Goal: Check status: Check status

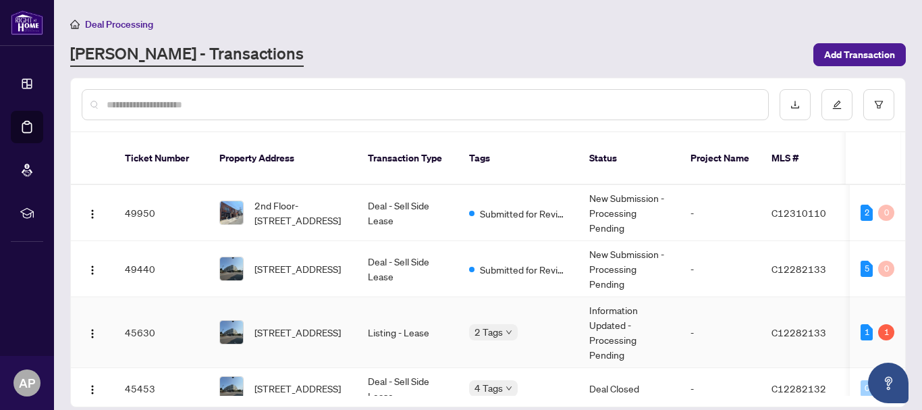
scroll to position [68, 0]
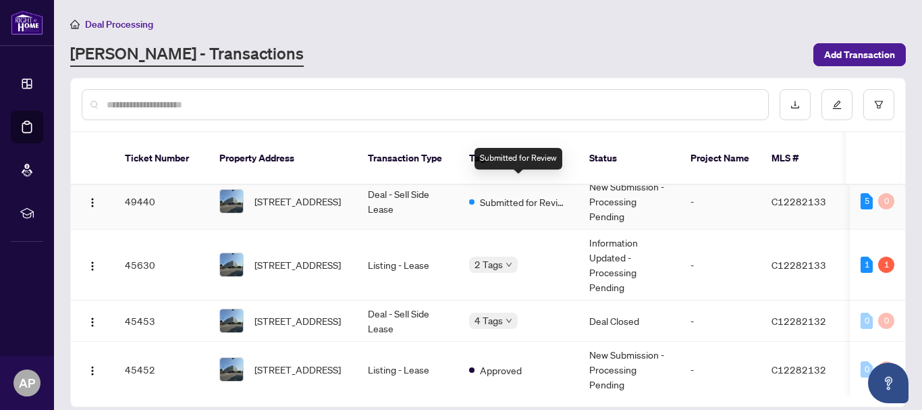
click at [473, 193] on div "Submitted for Review" at bounding box center [518, 201] width 99 height 16
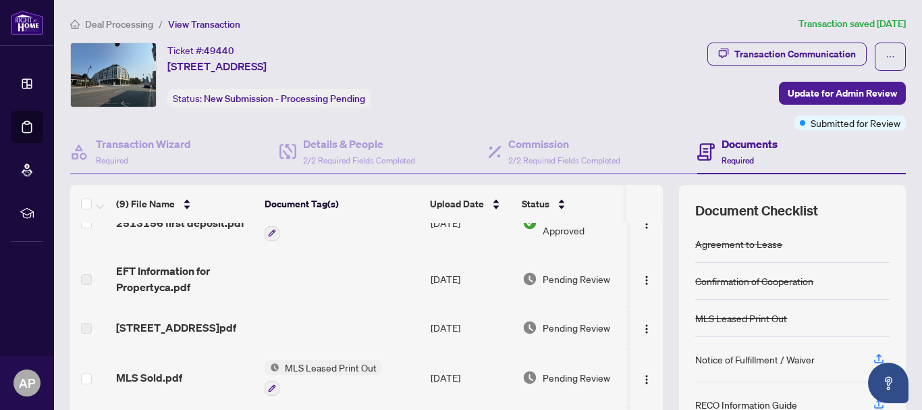
scroll to position [68, 0]
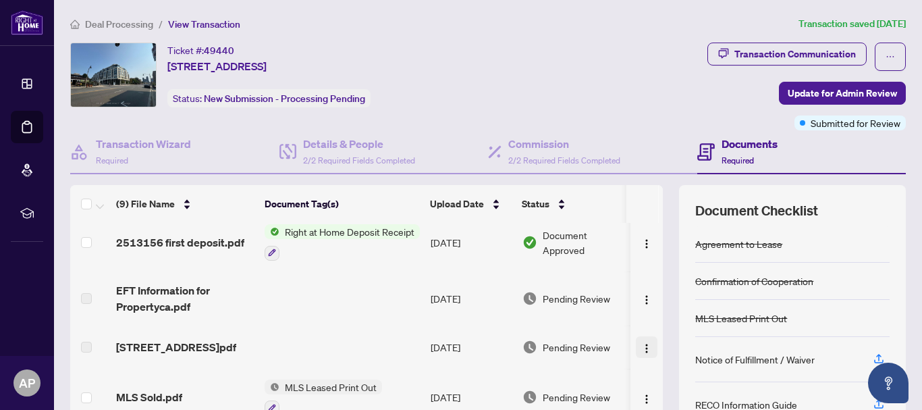
click at [642, 354] on img "button" at bounding box center [647, 348] width 11 height 11
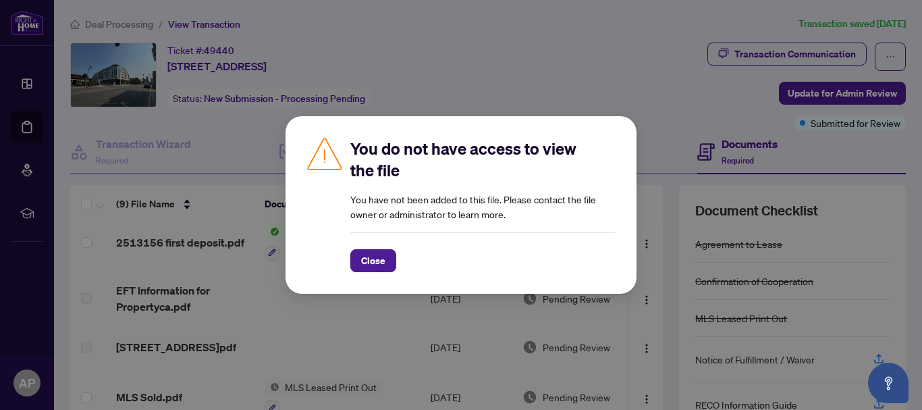
click at [367, 274] on div "You do not have access to view the file You have not been added to this file. P…" at bounding box center [461, 205] width 351 height 178
click at [363, 267] on span "Close" at bounding box center [373, 261] width 24 height 22
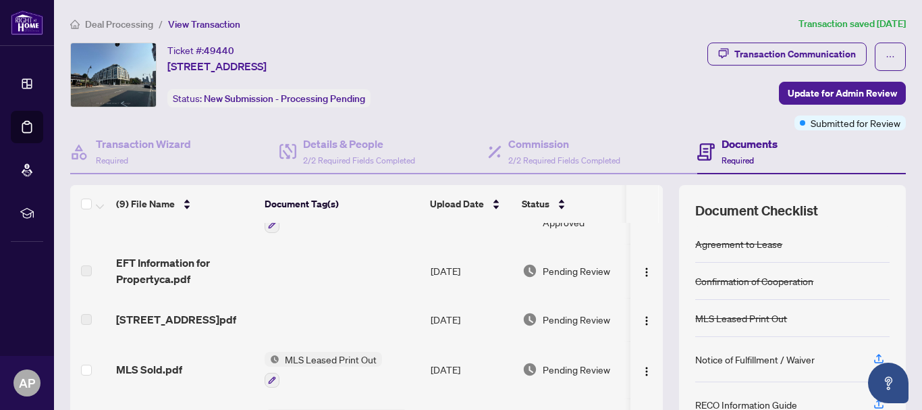
scroll to position [73, 0]
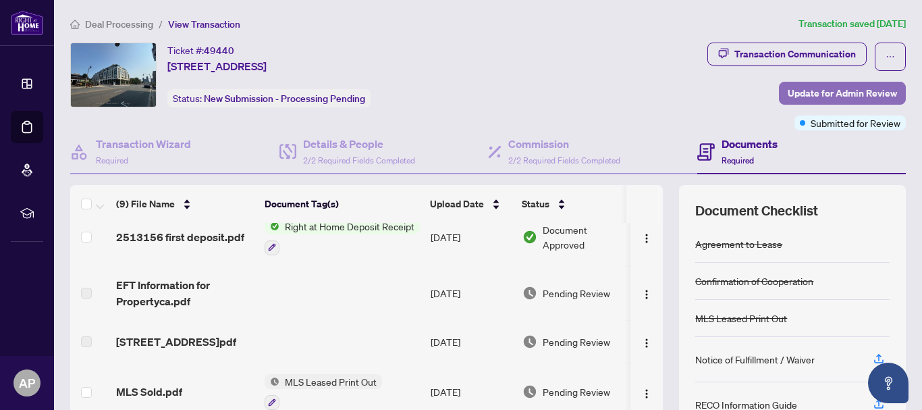
click at [802, 94] on span "Update for Admin Review" at bounding box center [842, 93] width 109 height 22
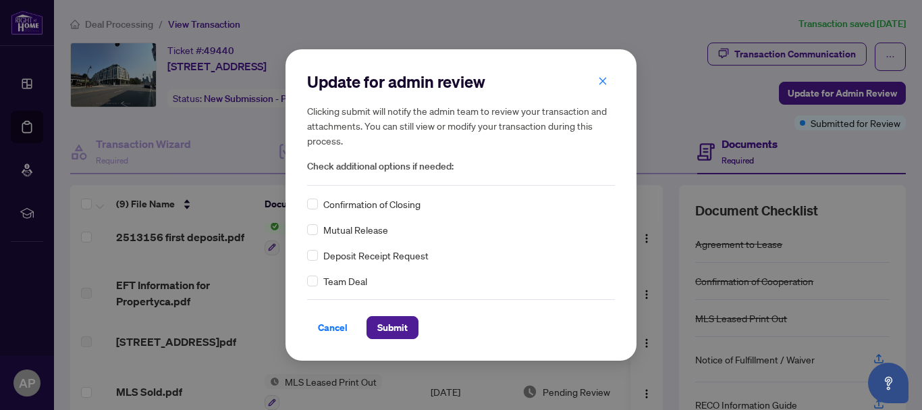
click at [376, 207] on span "Confirmation of Closing" at bounding box center [371, 204] width 97 height 15
click at [391, 333] on span "Submit" at bounding box center [393, 328] width 30 height 22
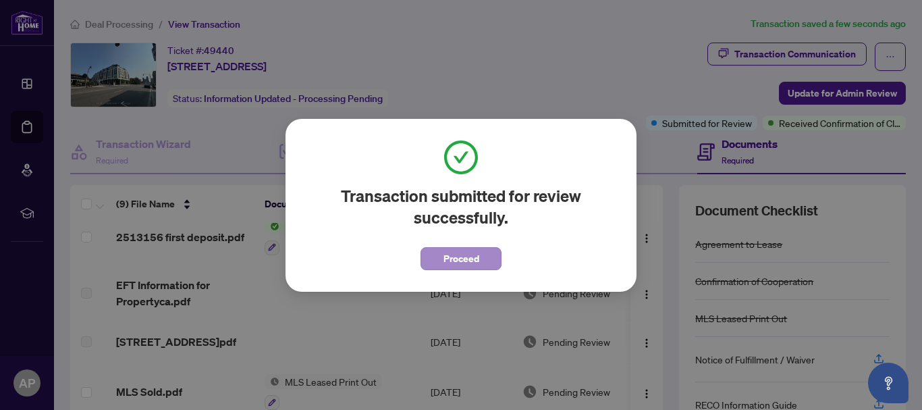
drag, startPoint x: 430, startPoint y: 241, endPoint x: 431, endPoint y: 249, distance: 7.6
click at [430, 241] on span "Proceed" at bounding box center [461, 254] width 81 height 31
click at [432, 256] on button "Proceed" at bounding box center [461, 258] width 81 height 23
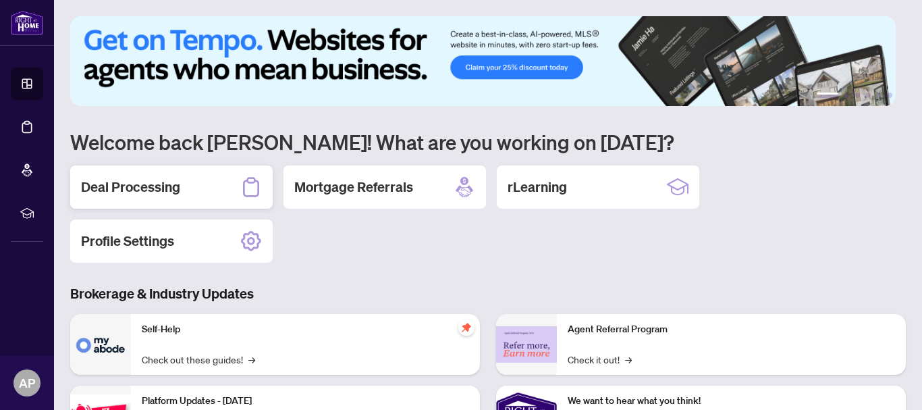
click at [118, 183] on h2 "Deal Processing" at bounding box center [130, 187] width 99 height 19
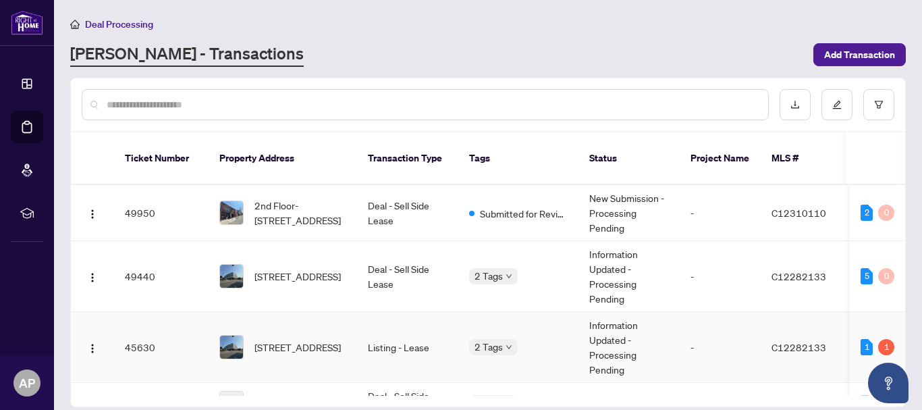
scroll to position [68, 0]
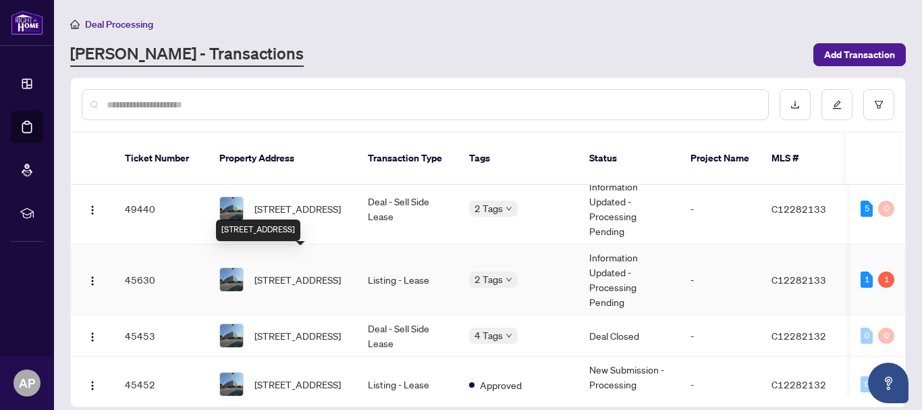
click at [334, 272] on span "318-3 Strathgowan Ave, Toronto, Ontario M4N 0B4, Canada" at bounding box center [298, 279] width 86 height 15
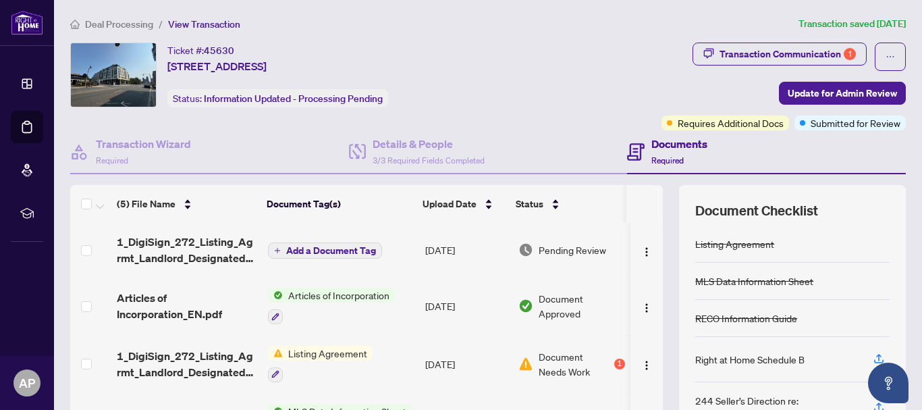
click at [126, 26] on span "Deal Processing" at bounding box center [119, 24] width 68 height 12
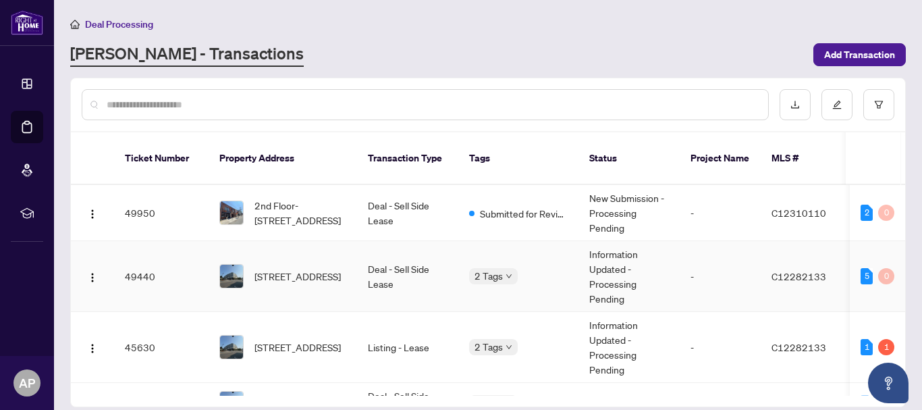
scroll to position [68, 0]
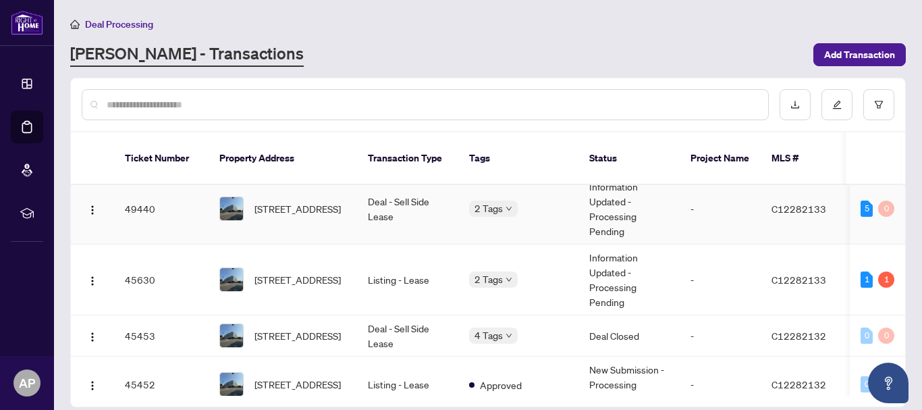
click at [249, 197] on div "318-3 Strathgowan Ave, Toronto, Ontario M4N 0B4, Canada" at bounding box center [282, 209] width 127 height 24
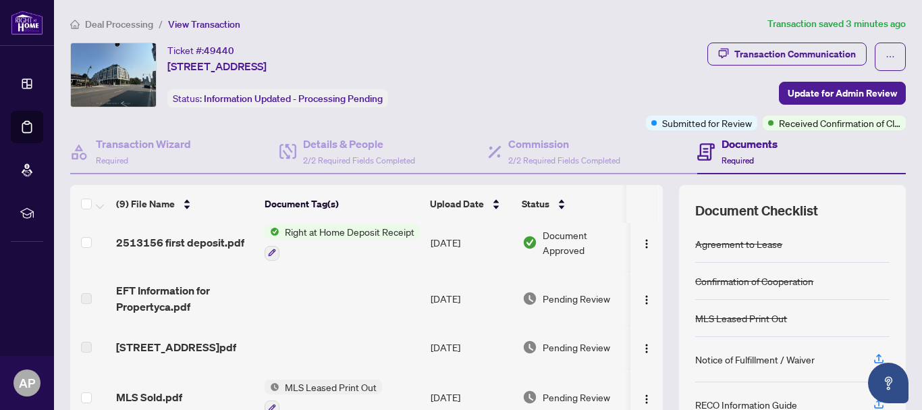
scroll to position [135, 0]
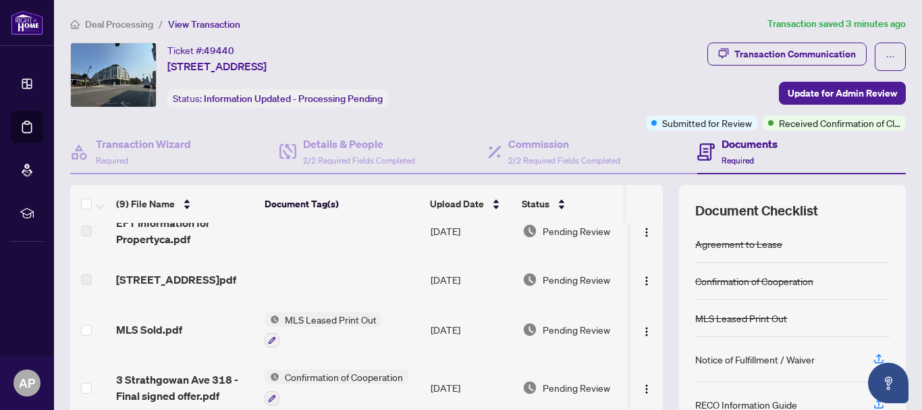
click at [565, 284] on span "Pending Review" at bounding box center [577, 279] width 68 height 15
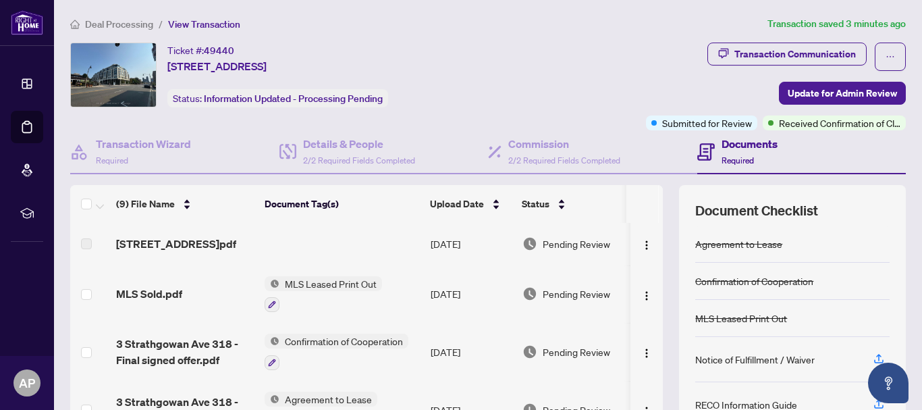
scroll to position [140, 0]
